Goal: Complete application form: Complete application form

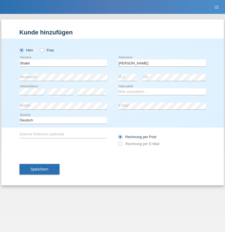
type input "[PERSON_NAME]"
select select "SO"
select select "C"
select select "27"
select select "04"
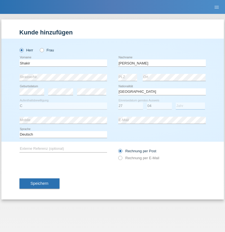
select select "2015"
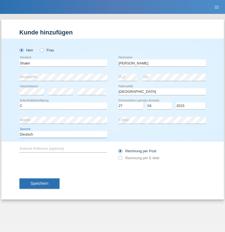
select select "en"
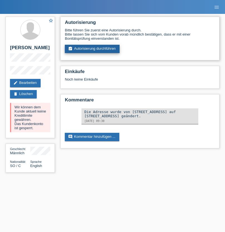
click at [92, 49] on link "assignment_turned_in Autorisierung durchführen" at bounding box center [92, 49] width 55 height 8
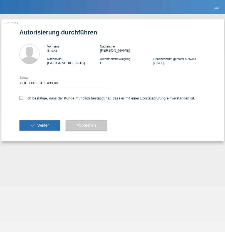
select select "1"
checkbox input "true"
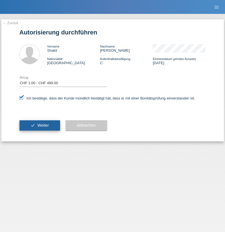
click at [40, 125] on span "Weiter" at bounding box center [42, 125] width 11 height 4
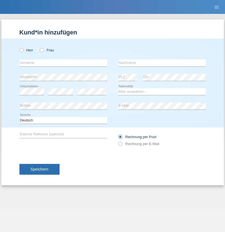
radio input "true"
click at [63, 63] on input "text" at bounding box center [63, 63] width 88 height 7
type input "Stefan"
click at [162, 63] on input "text" at bounding box center [162, 63] width 88 height 7
type input "Frei"
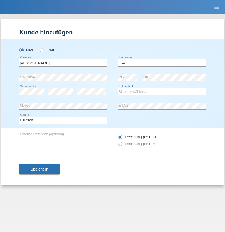
select select "CH"
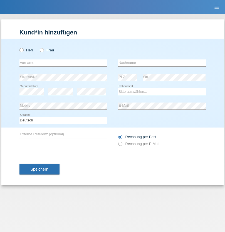
radio input "true"
click at [63, 63] on input "text" at bounding box center [63, 63] width 88 height 7
type input "agnertina"
click at [162, 63] on input "text" at bounding box center [162, 63] width 88 height 7
type input "noshaj"
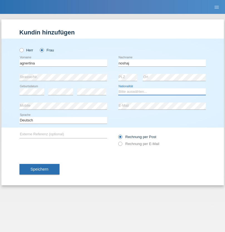
select select "NL"
select select "C"
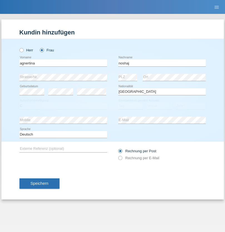
select select "01"
select select "08"
select select "2021"
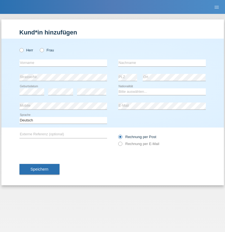
radio input "true"
click at [63, 63] on input "text" at bounding box center [63, 63] width 88 height 7
type input "bajram"
click at [162, 63] on input "text" at bounding box center [162, 63] width 88 height 7
type input "malluta"
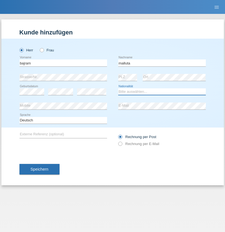
select select "CH"
radio input "true"
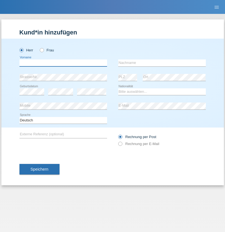
click at [63, 63] on input "text" at bounding box center [63, 63] width 88 height 7
type input "firat"
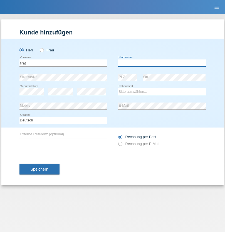
click at [162, 63] on input "text" at bounding box center [162, 63] width 88 height 7
type input "kara"
select select "CH"
radio input "true"
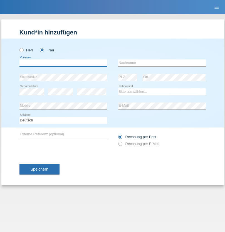
click at [63, 63] on input "text" at bounding box center [63, 63] width 88 height 7
type input "Dagmar"
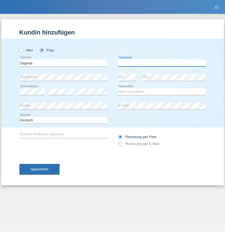
click at [162, 63] on input "text" at bounding box center [162, 63] width 88 height 7
type input "Reusser"
select select "CH"
radio input "true"
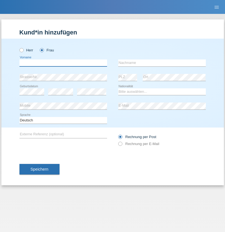
click at [63, 63] on input "text" at bounding box center [63, 63] width 88 height 7
type input "Dunja"
click at [162, 63] on input "text" at bounding box center [162, 63] width 88 height 7
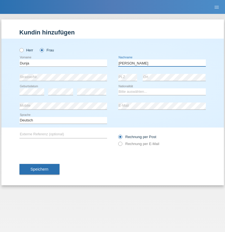
type input "[PERSON_NAME]"
select select "HR"
select select "C"
select select "03"
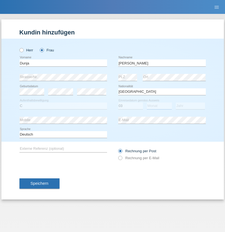
select select "09"
select select "2021"
